Goal: Information Seeking & Learning: Learn about a topic

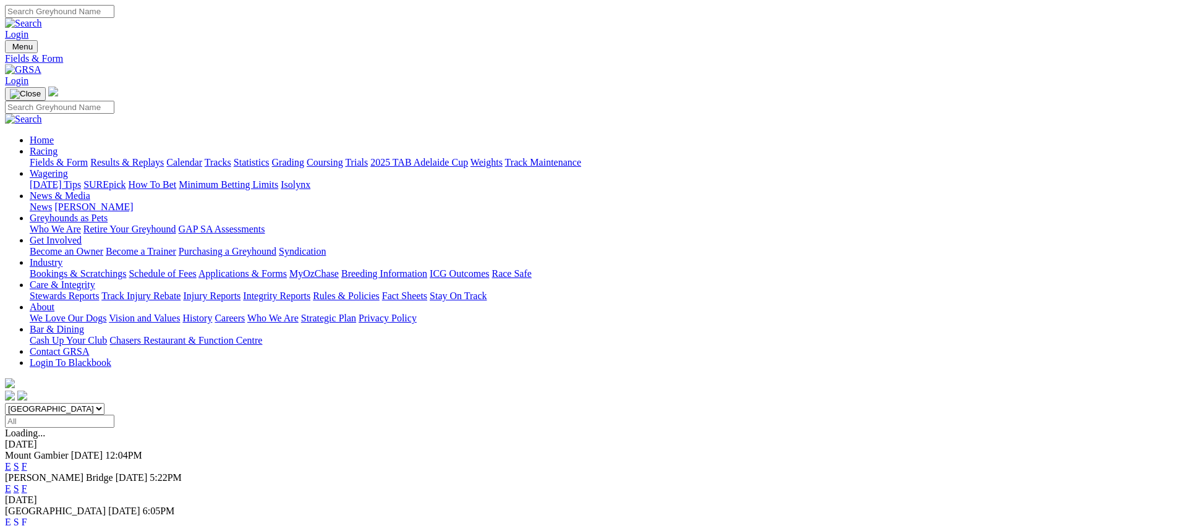
click at [502, 157] on link "Weights" at bounding box center [486, 162] width 32 height 11
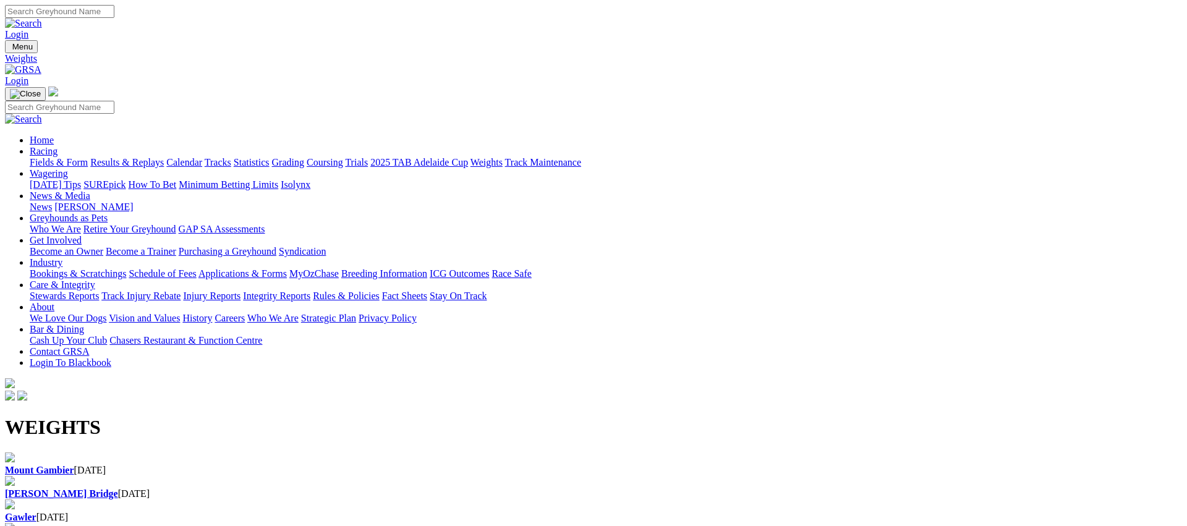
click at [118, 488] on b "[PERSON_NAME] Bridge" at bounding box center [61, 493] width 113 height 11
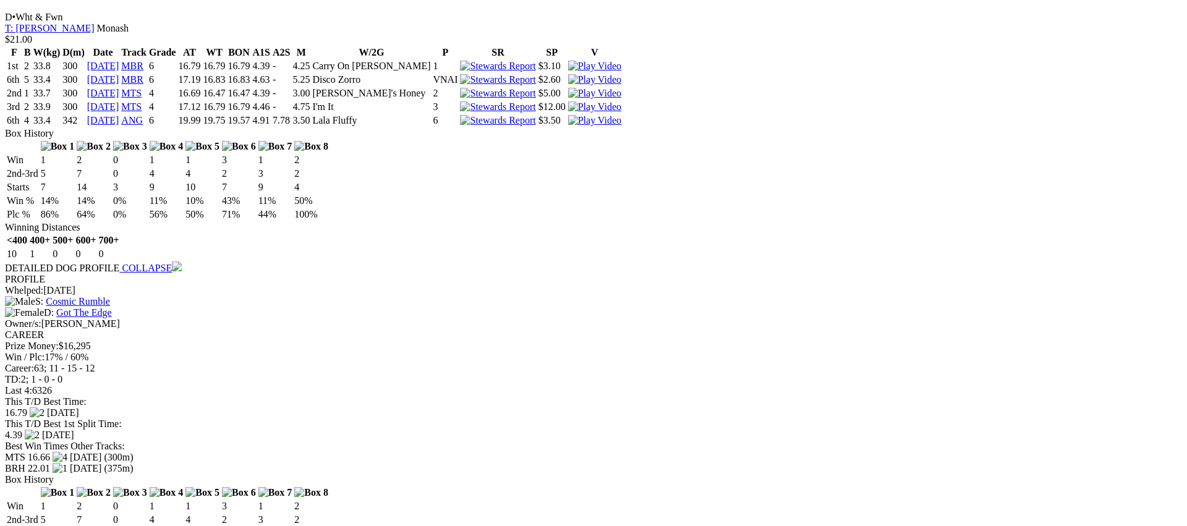
scroll to position [1157, 0]
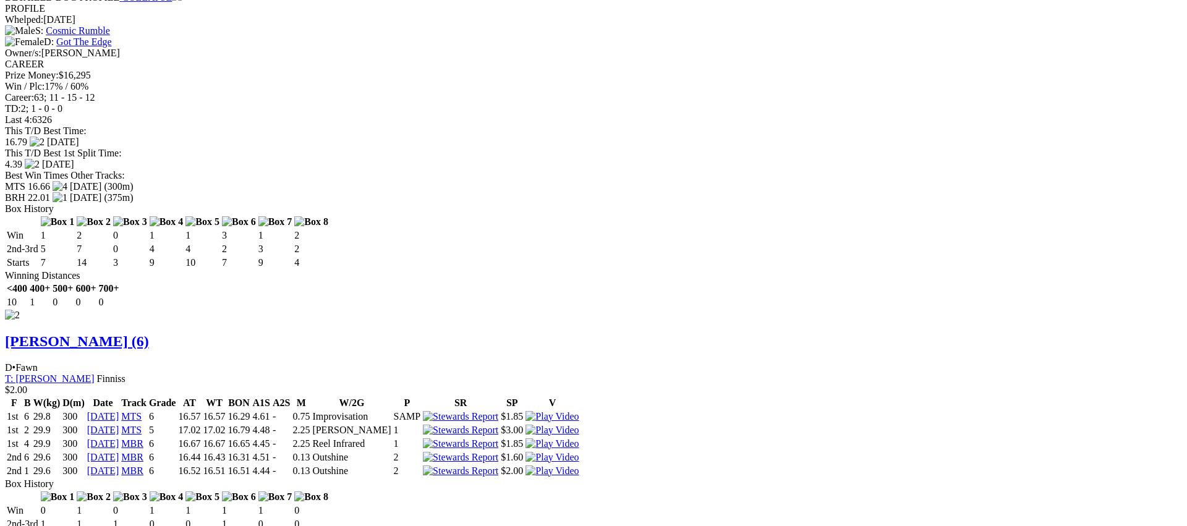
scroll to position [1428, 0]
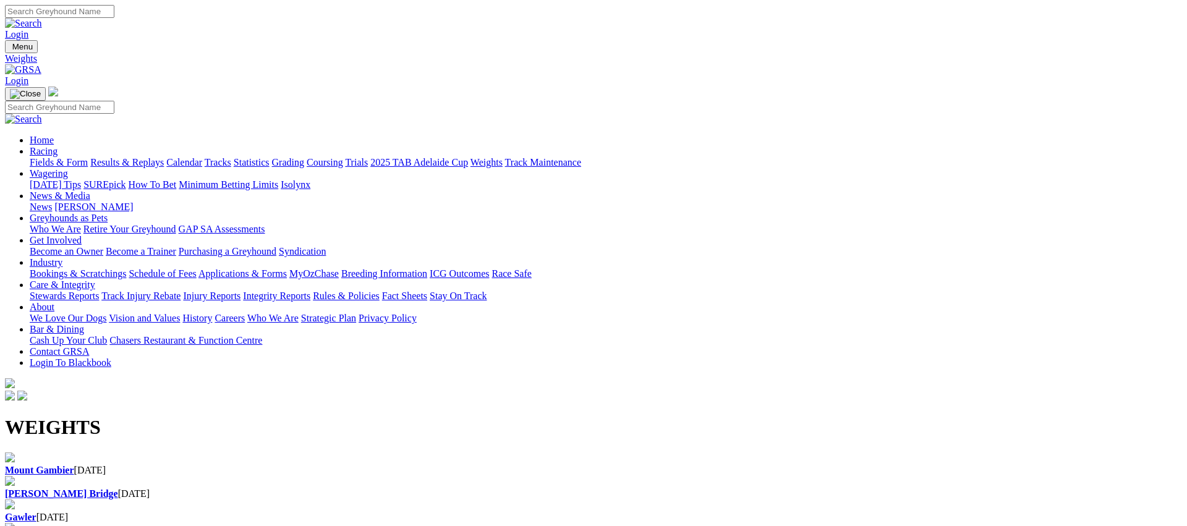
drag, startPoint x: 117, startPoint y: 218, endPoint x: 128, endPoint y: 46, distance: 172.1
